Goal: Task Accomplishment & Management: Use online tool/utility

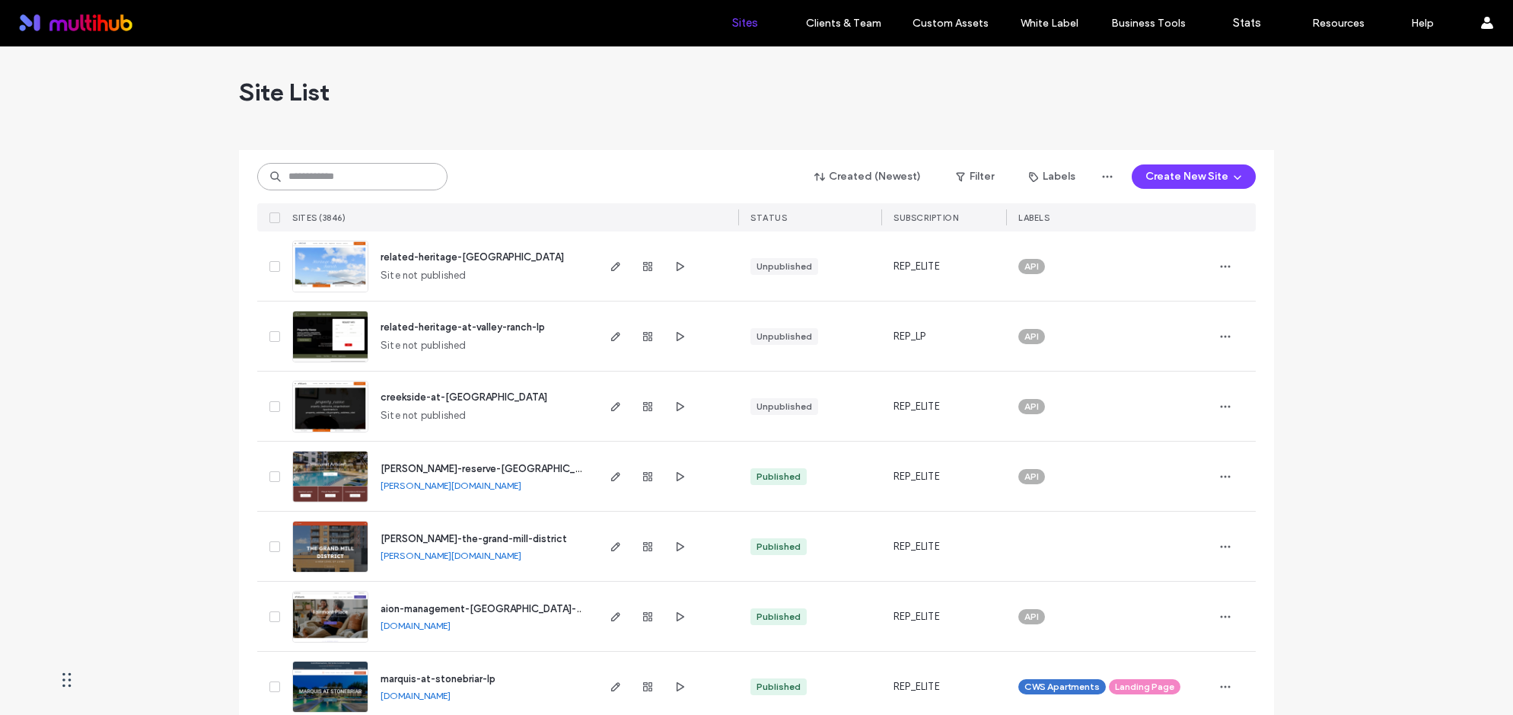
click at [358, 180] on input at bounding box center [352, 176] width 190 height 27
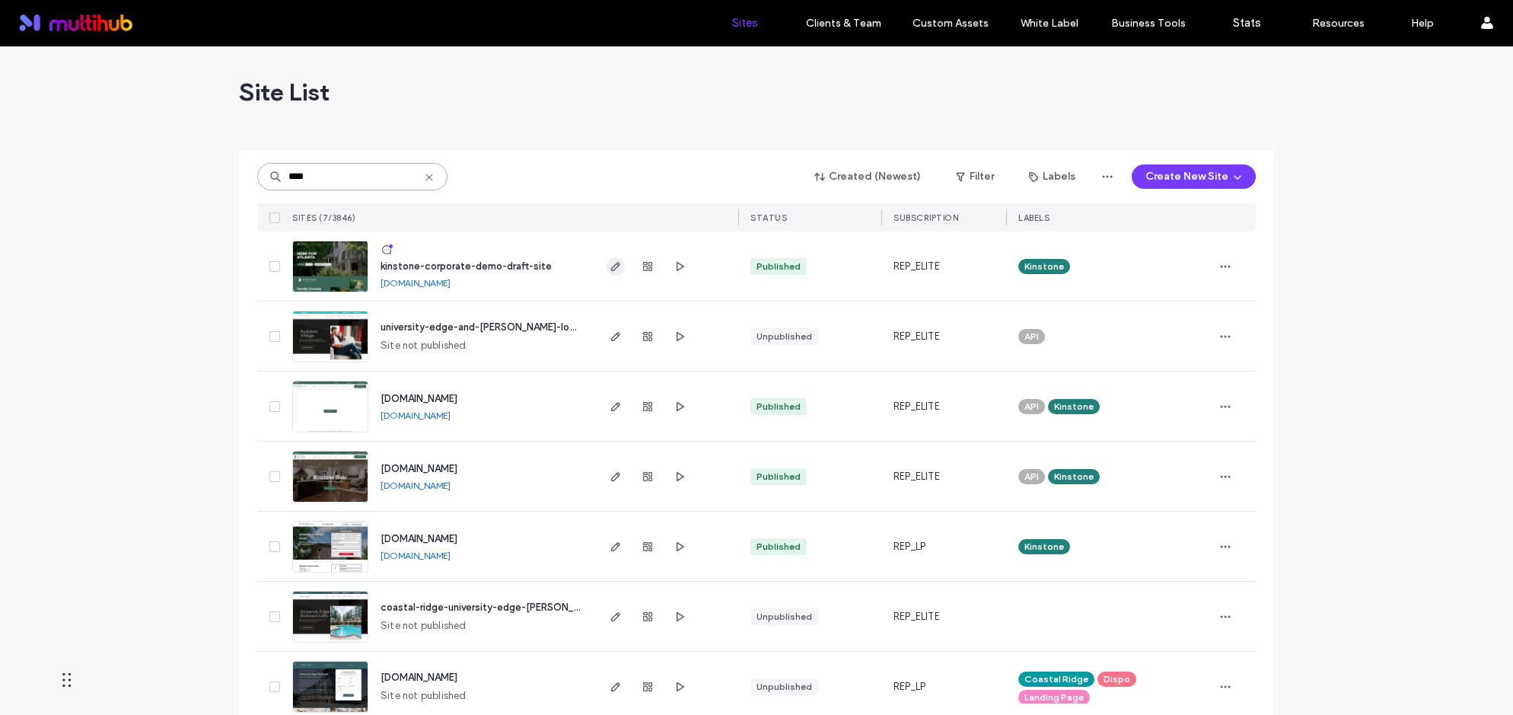
type input "****"
click at [611, 267] on use "button" at bounding box center [615, 266] width 9 height 9
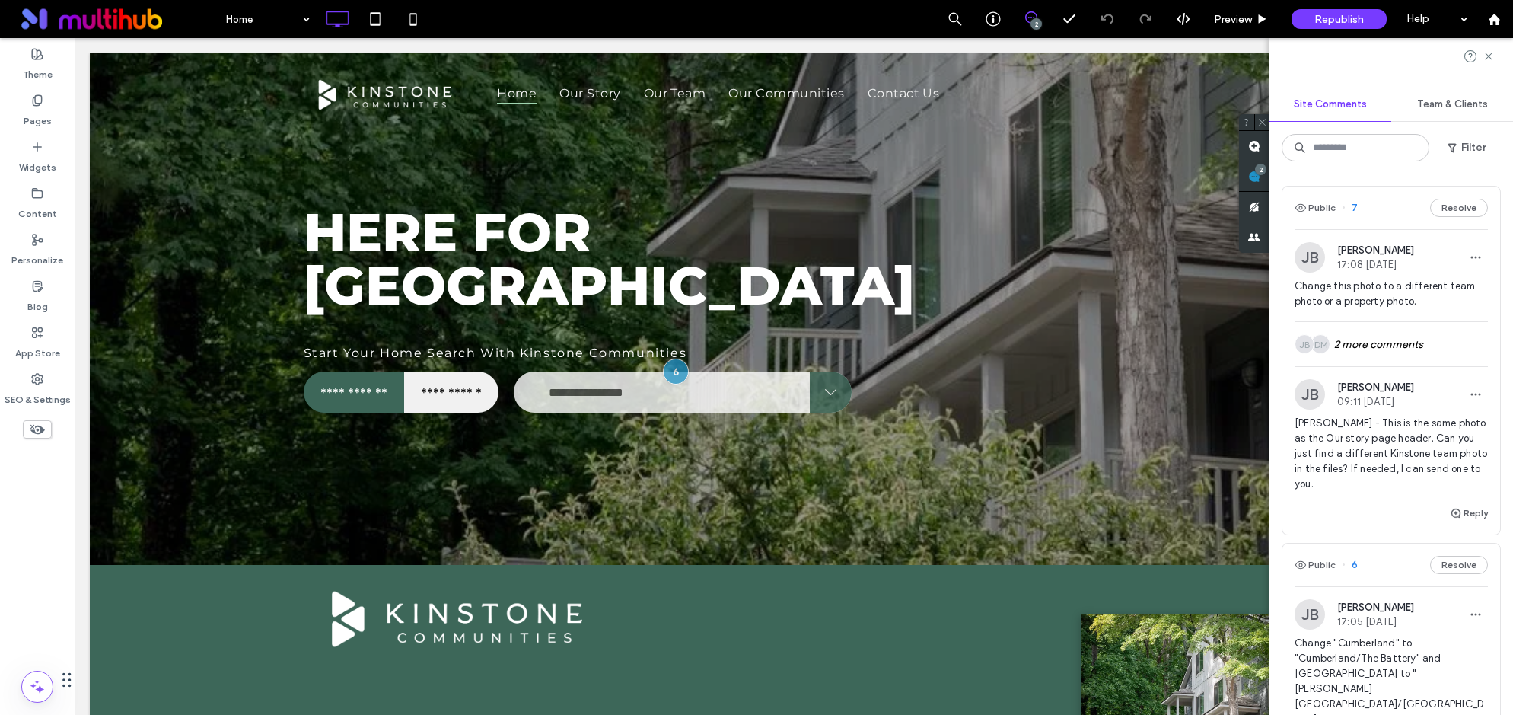
click at [1430, 294] on span "Change this photo to a different team photo or a property photo." at bounding box center [1390, 294] width 193 height 30
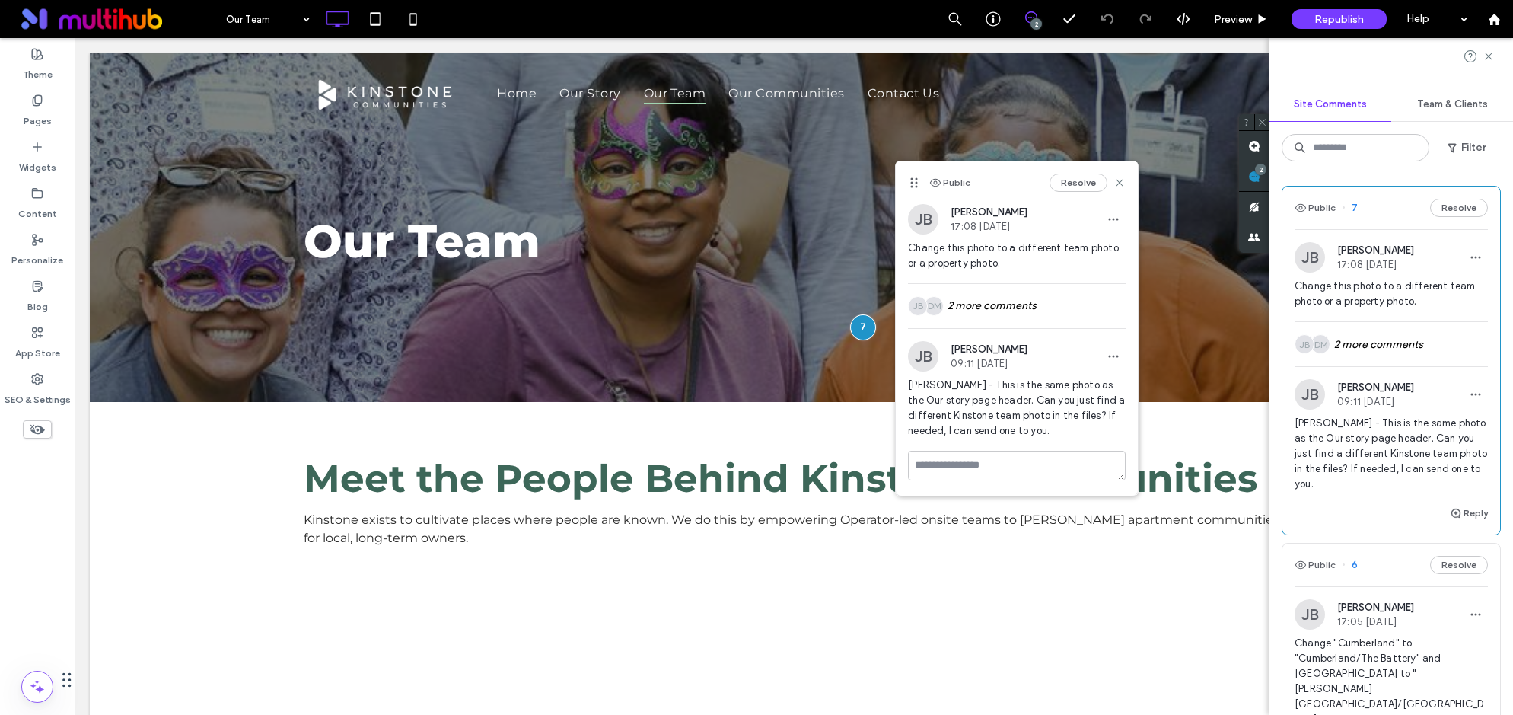
scroll to position [2, 0]
click at [1397, 338] on div "DM JB 2 more comments" at bounding box center [1390, 342] width 193 height 44
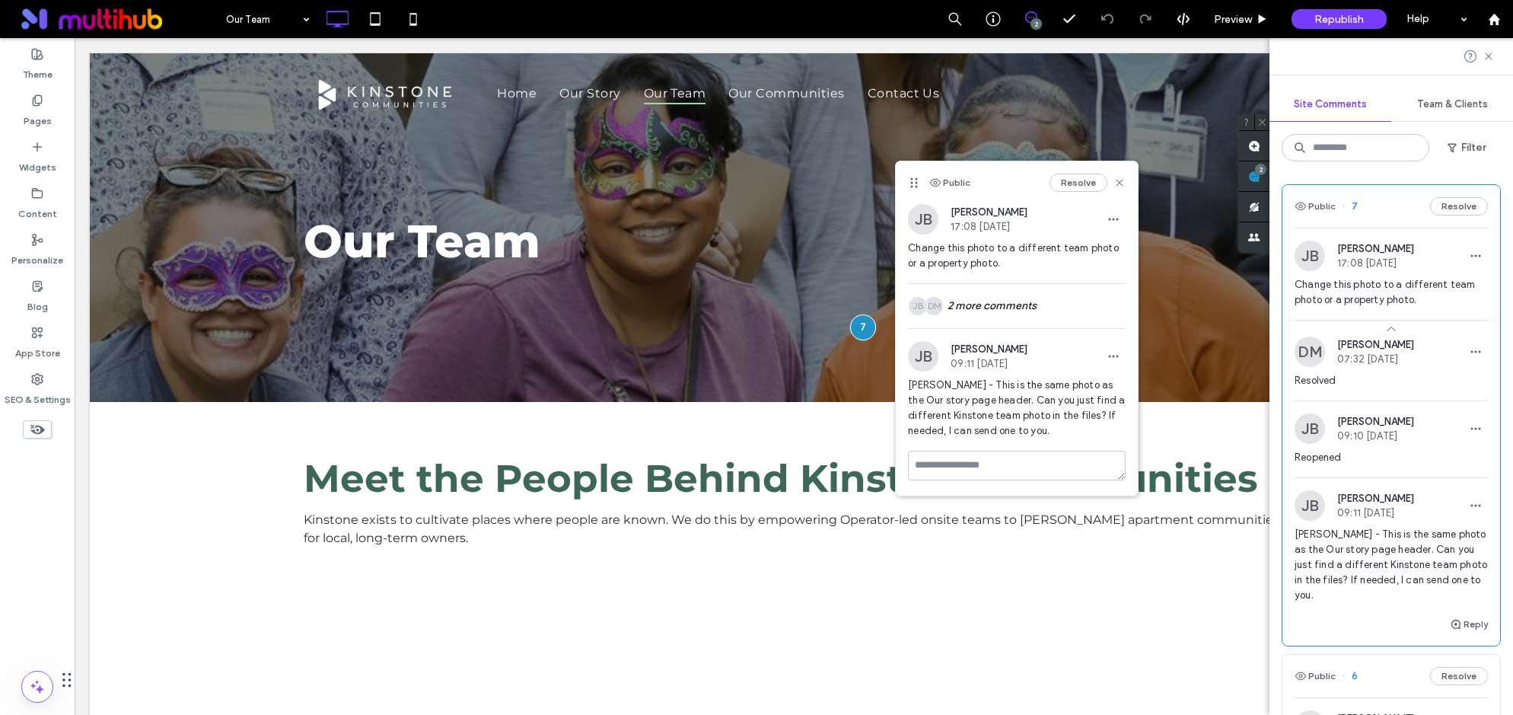
click at [1389, 564] on span "[PERSON_NAME] - This is the same photo as the Our story page header. Can you ju…" at bounding box center [1390, 565] width 193 height 76
click at [689, 320] on div "Our Team Click To Paste Row + Add Section" at bounding box center [794, 227] width 1408 height 349
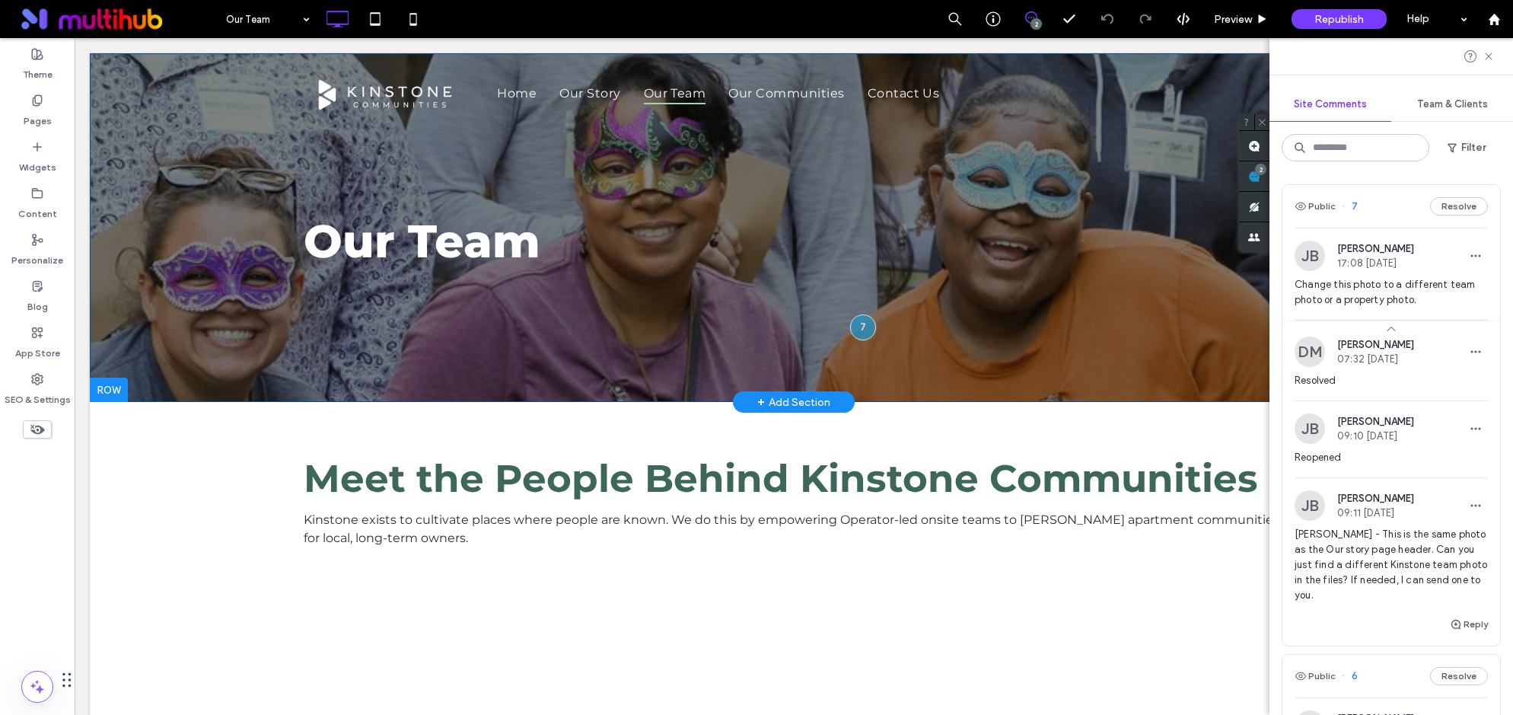
click at [518, 336] on div "Our Team Click To Paste Row + Add Section" at bounding box center [794, 227] width 1408 height 349
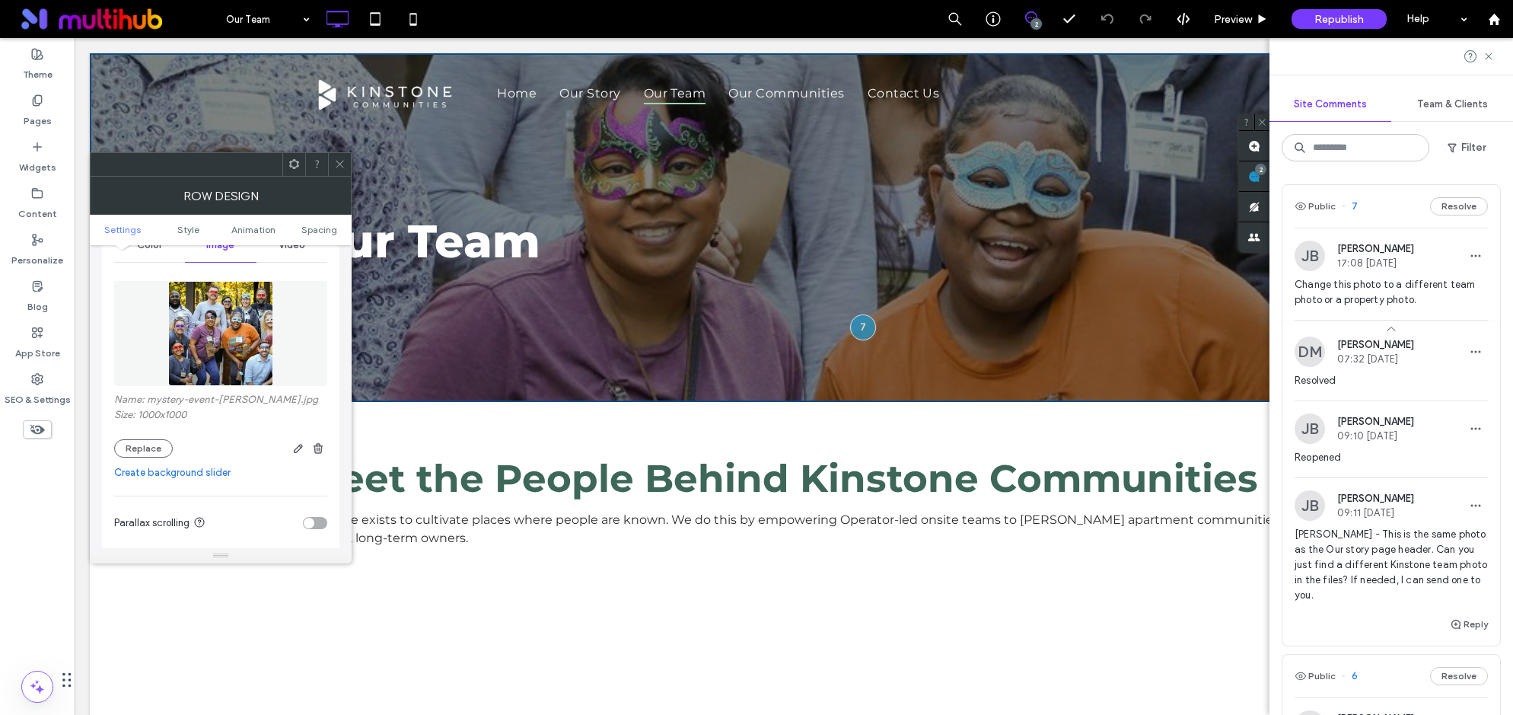
scroll to position [213, 0]
click at [147, 444] on button "Replace" at bounding box center [143, 446] width 59 height 18
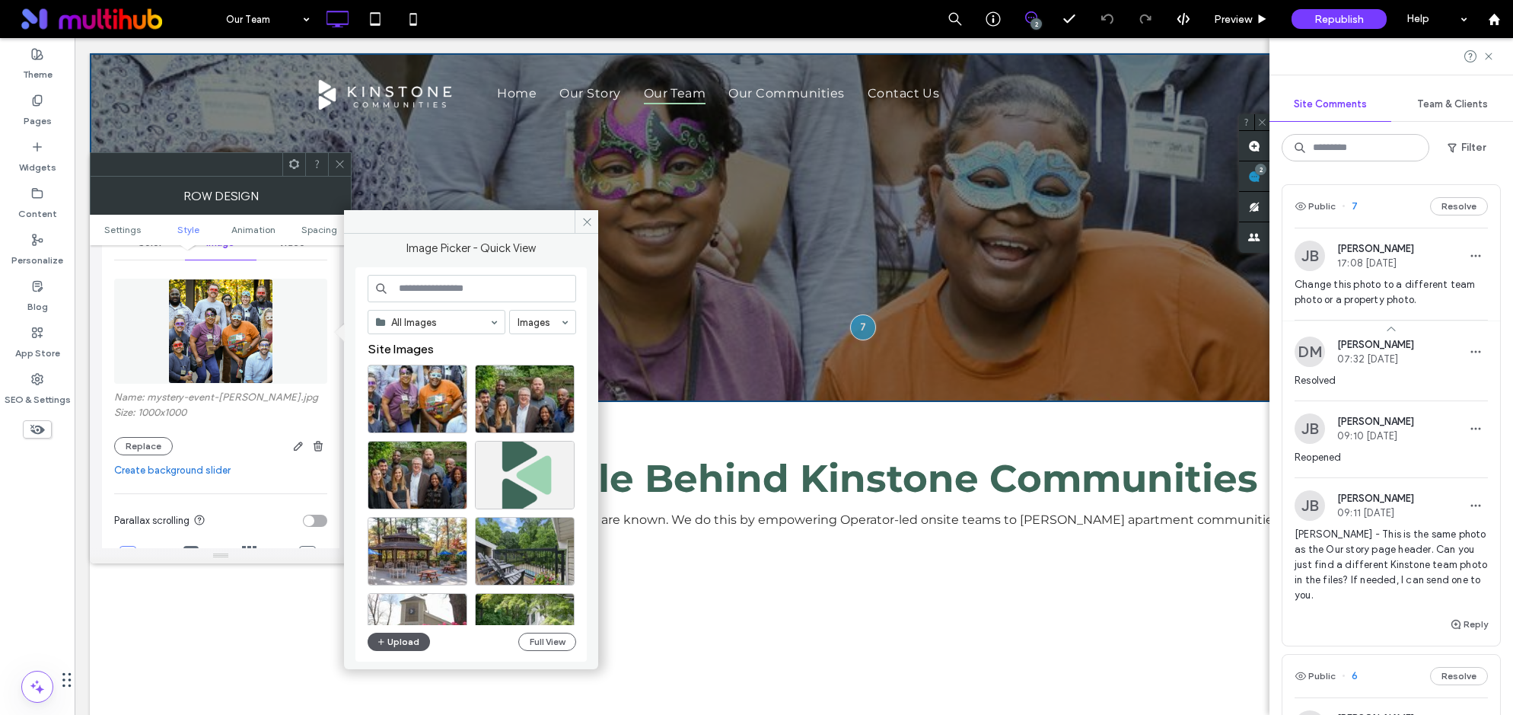
click at [400, 642] on button "Upload" at bounding box center [399, 641] width 62 height 18
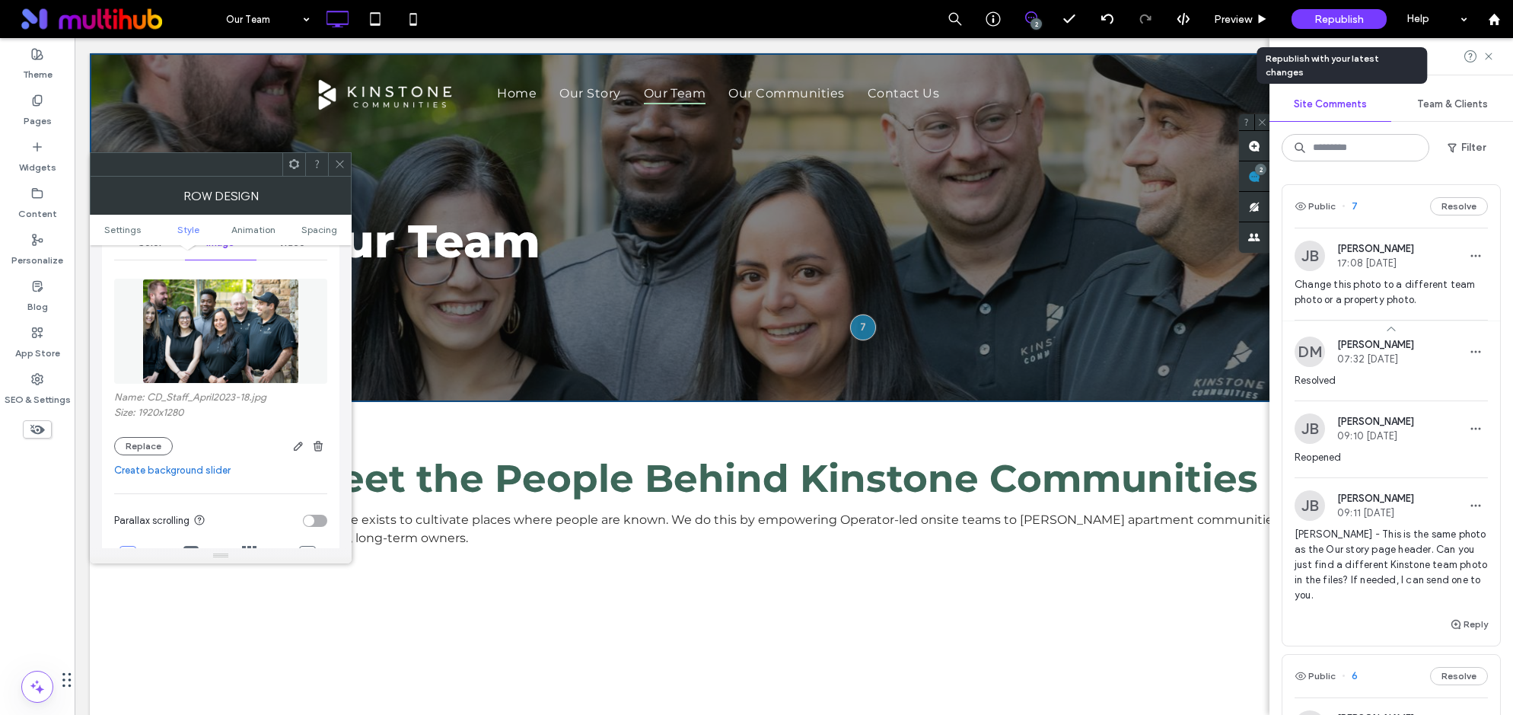
click at [1366, 21] on div "Republish" at bounding box center [1338, 19] width 95 height 20
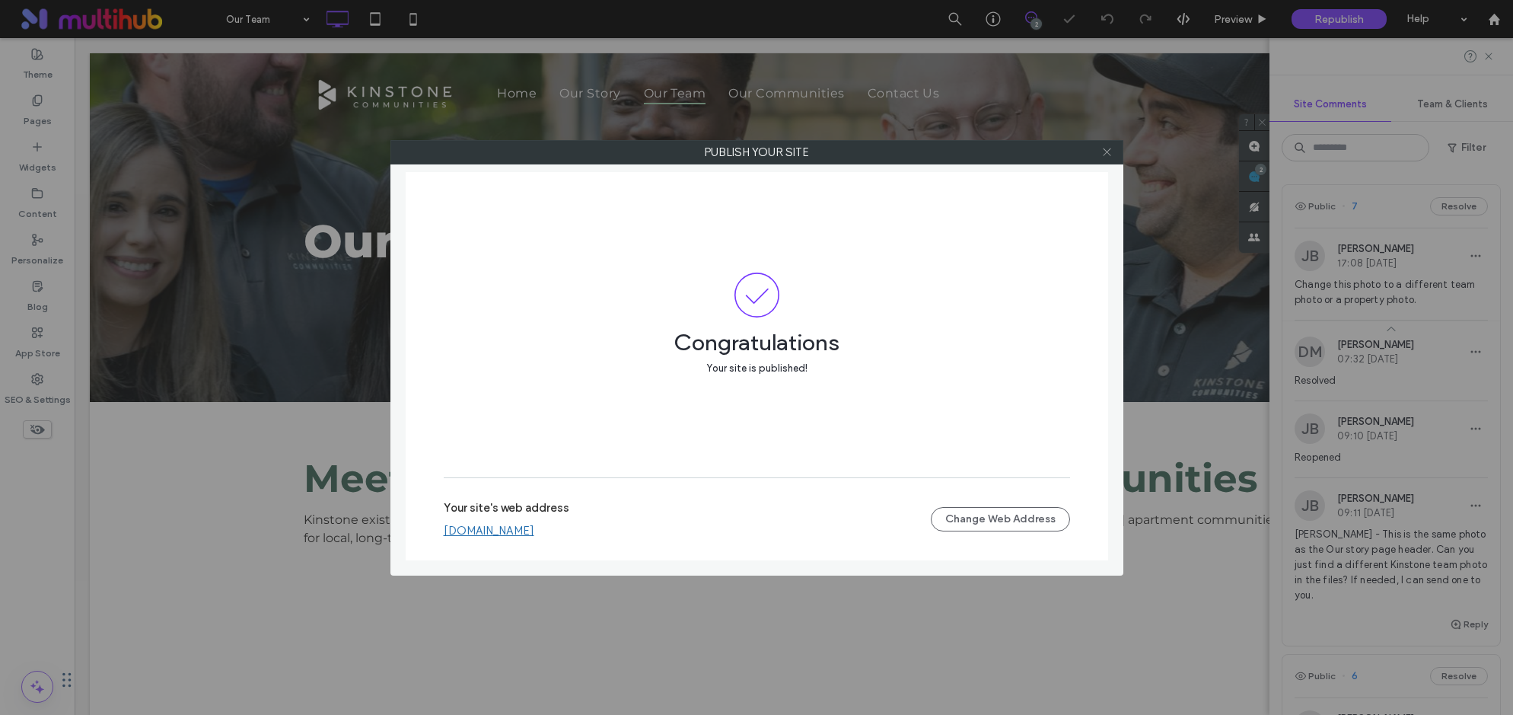
click at [1109, 156] on icon at bounding box center [1106, 151] width 11 height 11
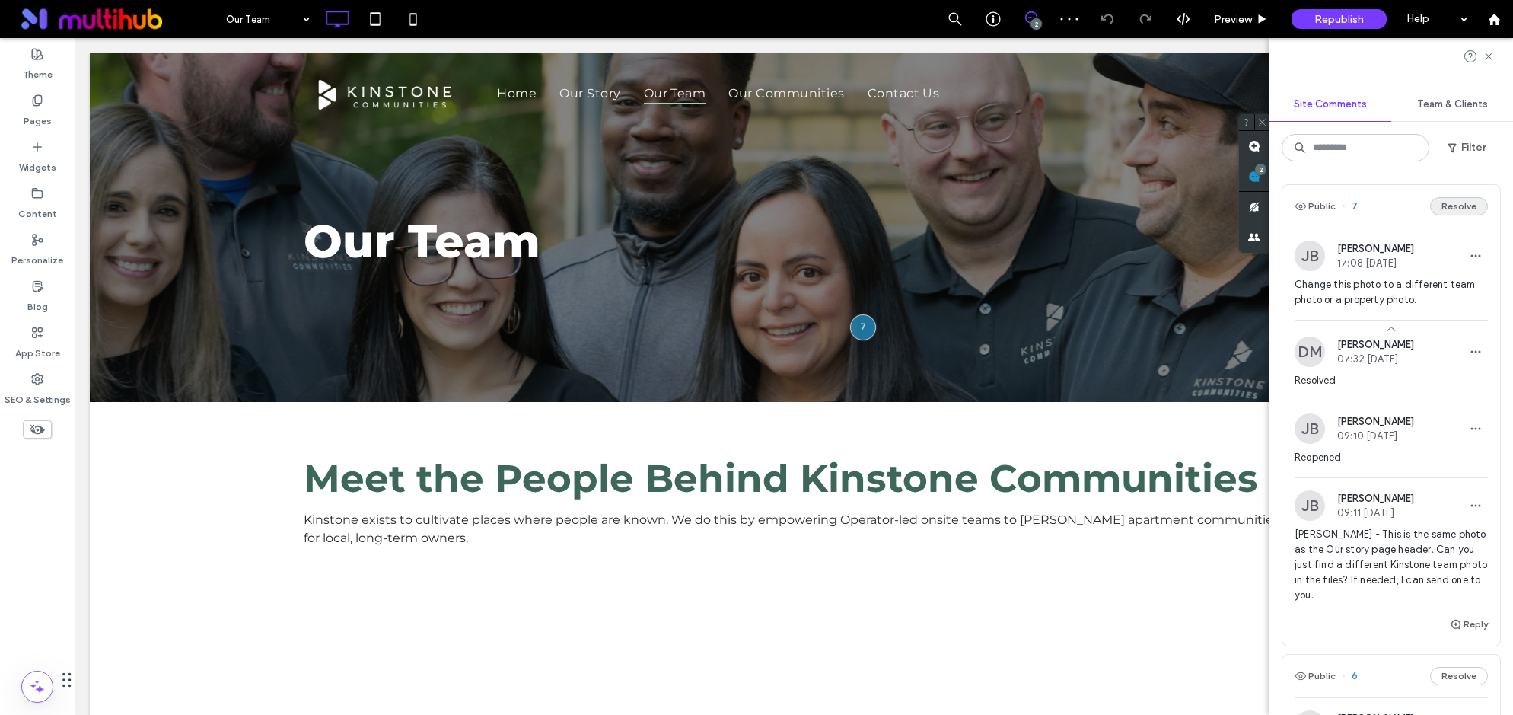
click at [1463, 208] on button "Resolve" at bounding box center [1459, 206] width 58 height 18
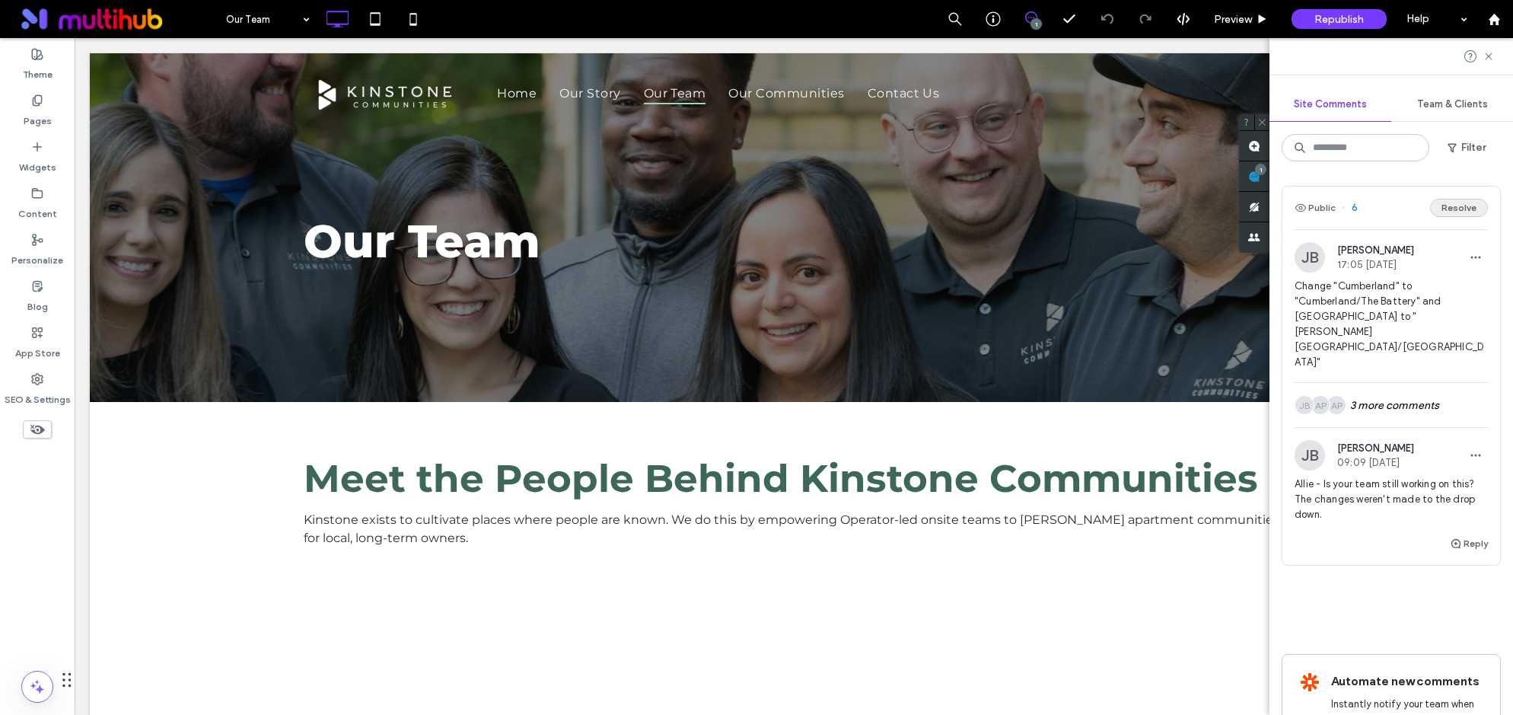
click at [1469, 213] on button "Resolve" at bounding box center [1459, 208] width 58 height 18
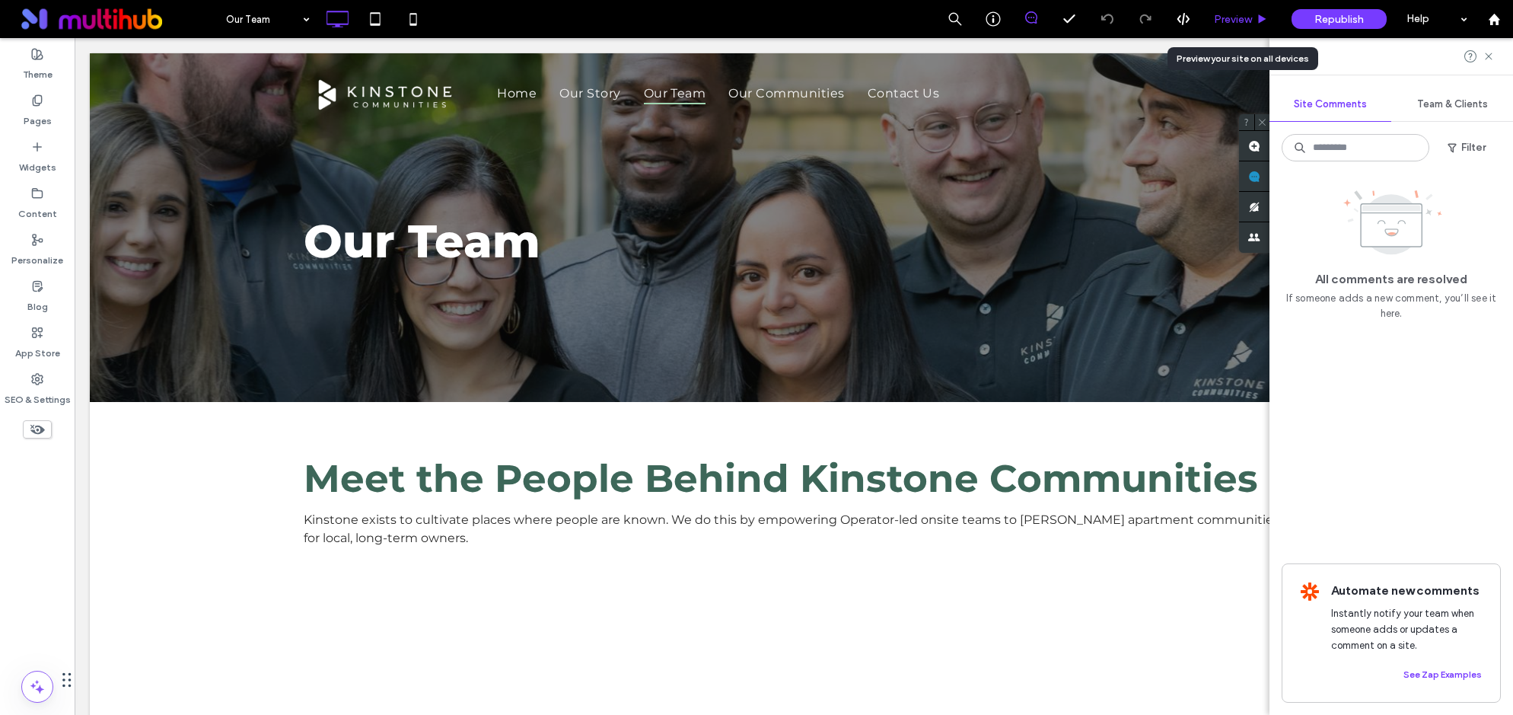
click at [1228, 14] on span "Preview" at bounding box center [1233, 19] width 38 height 13
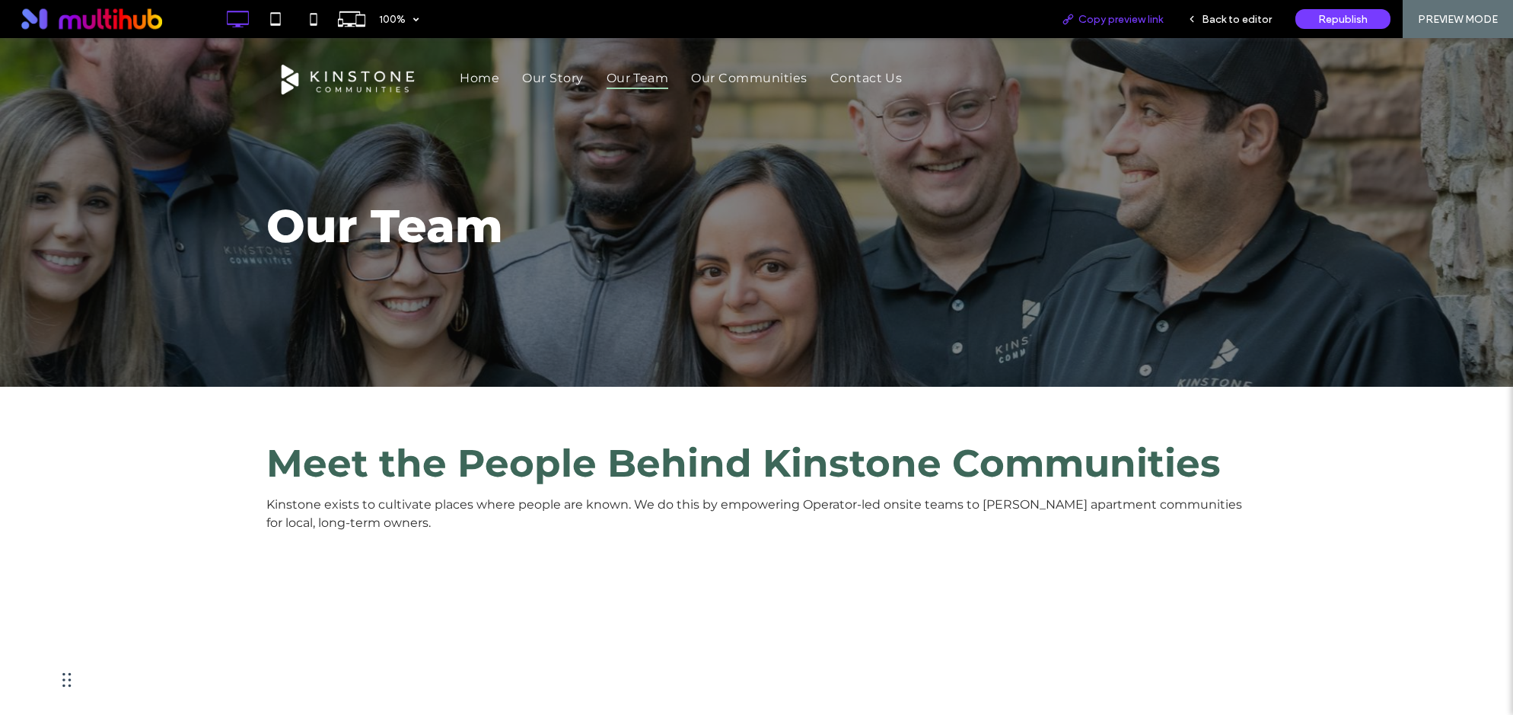
click at [1138, 10] on div "Copy preview link" at bounding box center [1112, 19] width 126 height 38
click at [1126, 21] on span "Copy preview link" at bounding box center [1120, 19] width 84 height 13
